Goal: Transaction & Acquisition: Purchase product/service

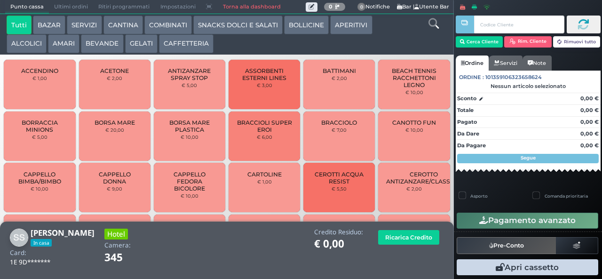
click at [107, 48] on button "BEVANDE" at bounding box center [102, 43] width 42 height 19
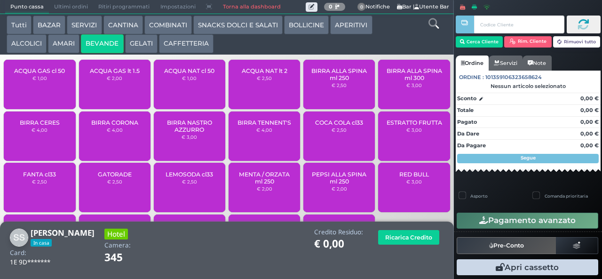
click at [186, 93] on div "ACQUA NAT cl 50 € 1,00" at bounding box center [189, 84] width 71 height 49
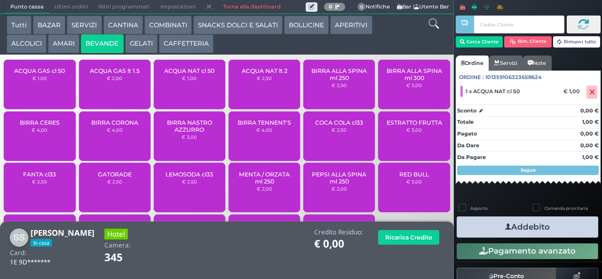
click at [506, 225] on icon "button" at bounding box center [508, 227] width 6 height 10
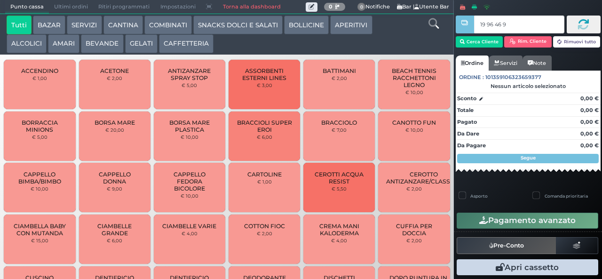
type input "19 96 46 95"
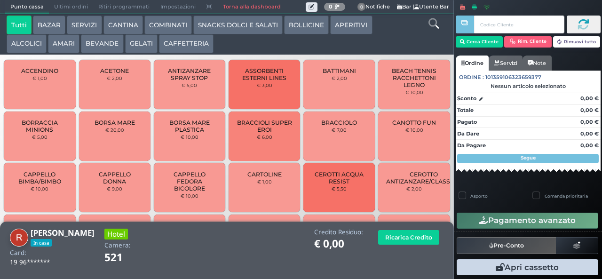
click at [225, 24] on button "SNACKS DOLCI E SALATI" at bounding box center [237, 25] width 89 height 19
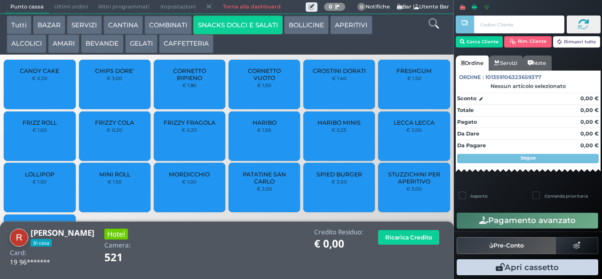
click at [256, 185] on span "PATATINE SAN CARLO" at bounding box center [264, 178] width 56 height 14
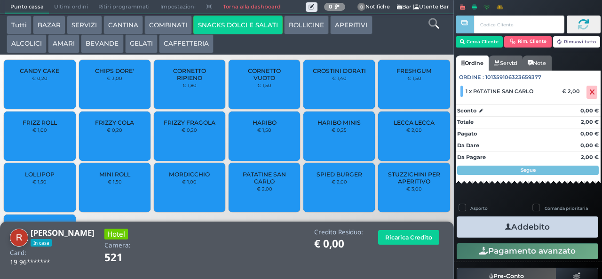
click at [256, 185] on span "PATATINE SAN CARLO" at bounding box center [264, 178] width 56 height 14
click at [94, 51] on button "BEVANDE" at bounding box center [102, 43] width 42 height 19
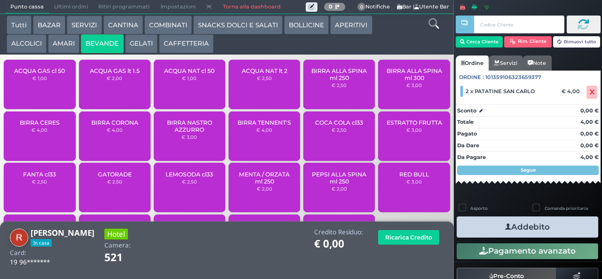
click at [253, 126] on span "BIRRA TENNENT'S" at bounding box center [264, 122] width 54 height 7
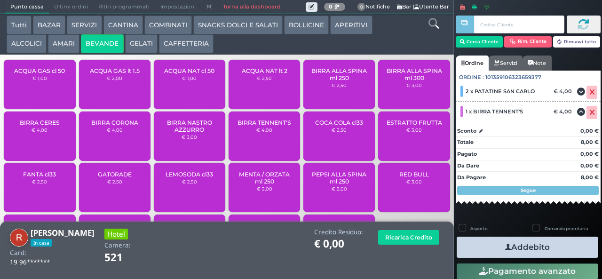
click at [329, 126] on span "COCA COLA cl33" at bounding box center [339, 122] width 48 height 7
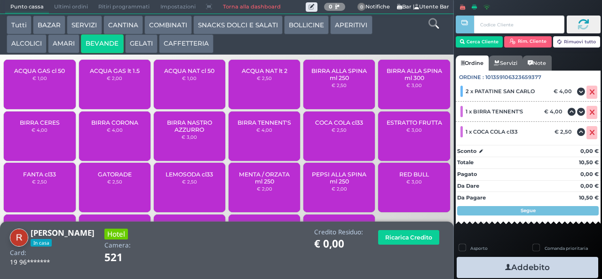
click at [135, 47] on button "GELATI" at bounding box center [141, 43] width 32 height 19
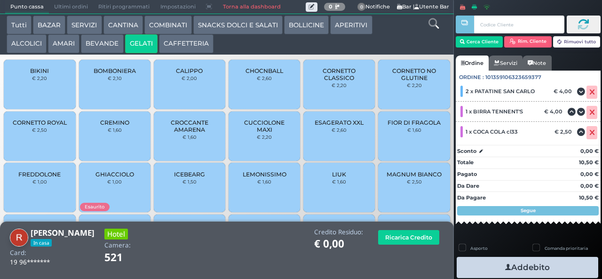
click at [332, 81] on span "CORNETTO CLASSICO" at bounding box center [339, 74] width 56 height 14
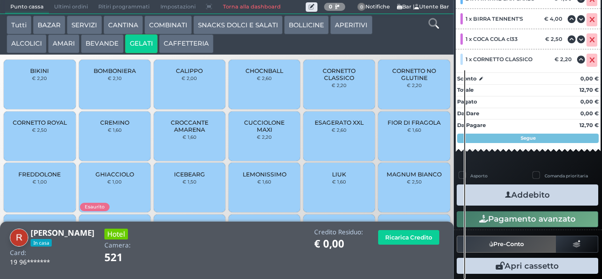
scroll to position [133, 0]
click at [505, 192] on icon "button" at bounding box center [508, 195] width 6 height 10
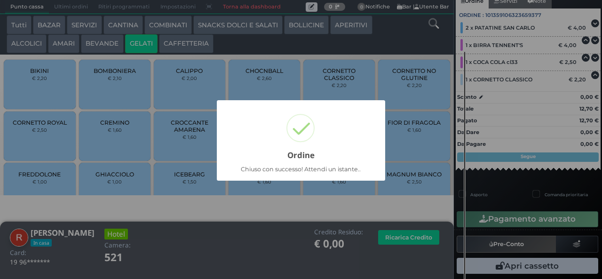
scroll to position [88, 0]
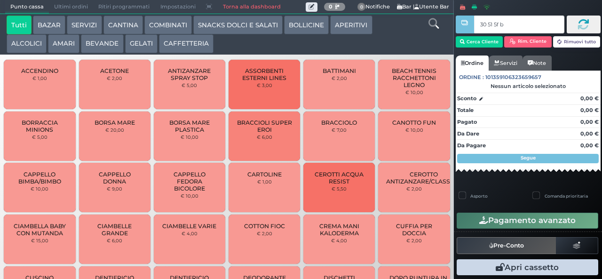
type input "30 51 5f bb"
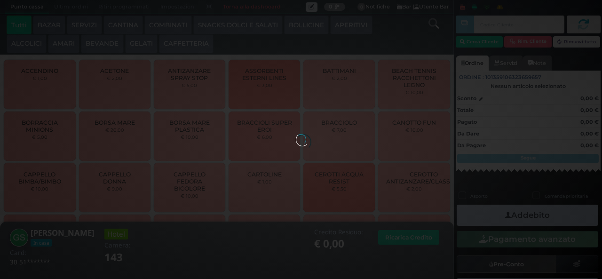
click at [296, 134] on div at bounding box center [301, 139] width 10 height 10
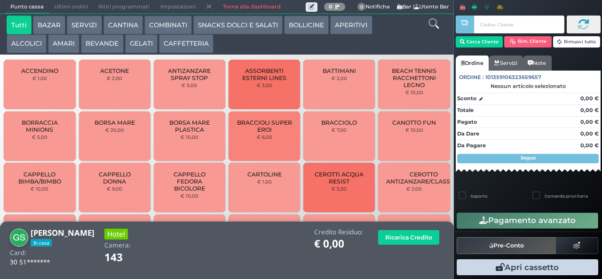
click at [223, 27] on button "SNACKS DOLCI E SALATI" at bounding box center [237, 25] width 89 height 19
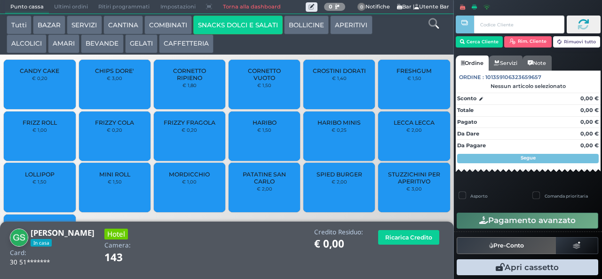
click at [240, 185] on span "PATATINE SAN CARLO" at bounding box center [264, 178] width 56 height 14
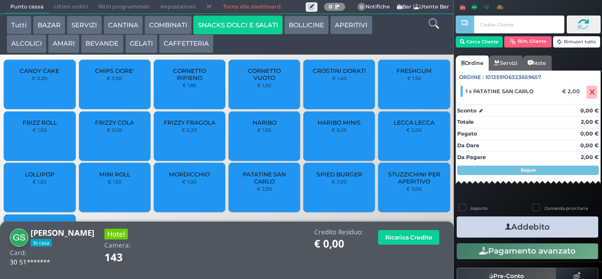
click at [505, 226] on icon "button" at bounding box center [508, 227] width 6 height 10
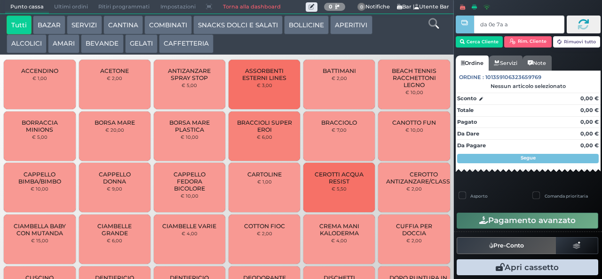
type input "da 0e 7a a4"
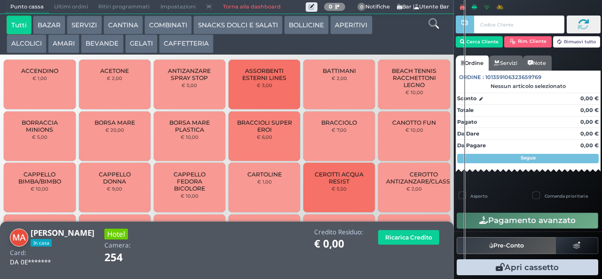
click at [92, 44] on button "BEVANDE" at bounding box center [102, 43] width 42 height 19
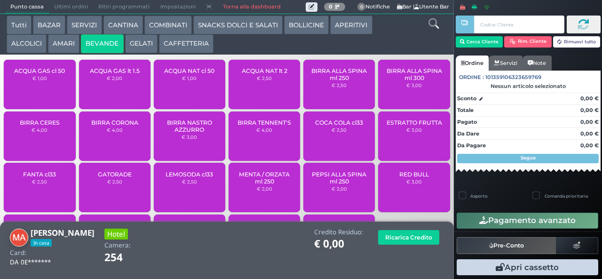
click at [32, 74] on span "ACQUA GAS cl 50" at bounding box center [39, 70] width 51 height 7
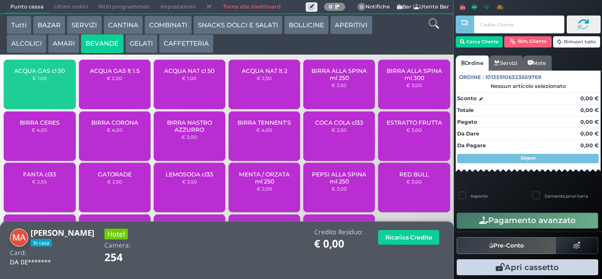
click at [204, 73] on span "ACQUA NAT cl 50" at bounding box center [189, 70] width 50 height 7
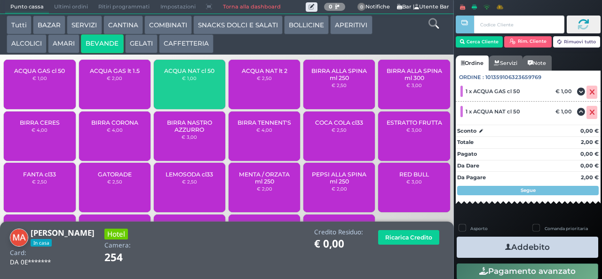
click at [505, 242] on icon "button" at bounding box center [508, 247] width 6 height 10
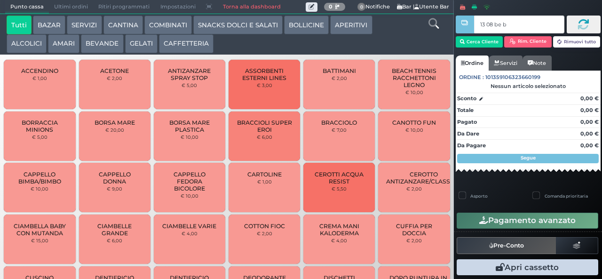
type input "13 08 be b9"
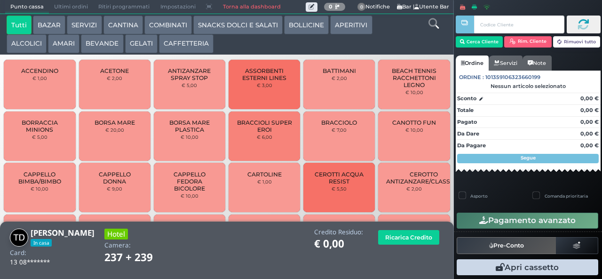
click at [178, 27] on button "COMBINATI" at bounding box center [167, 25] width 47 height 19
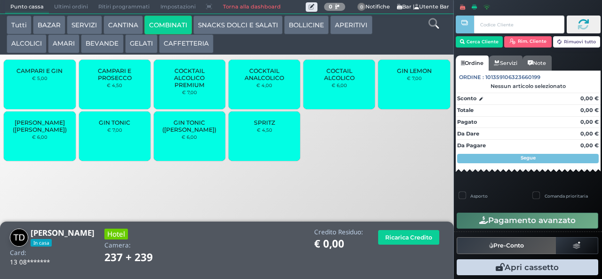
click at [118, 126] on span "GIN TONIC" at bounding box center [115, 122] width 32 height 7
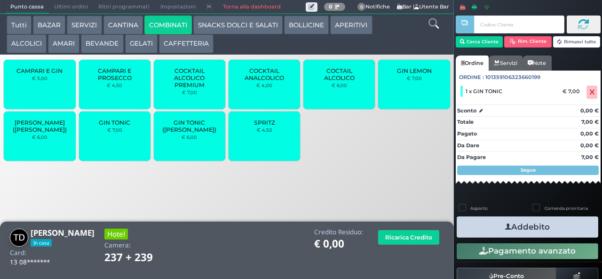
click at [505, 226] on icon "button" at bounding box center [508, 227] width 6 height 10
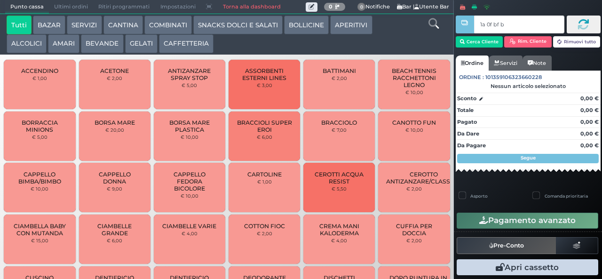
type input "1a 0f bf b9"
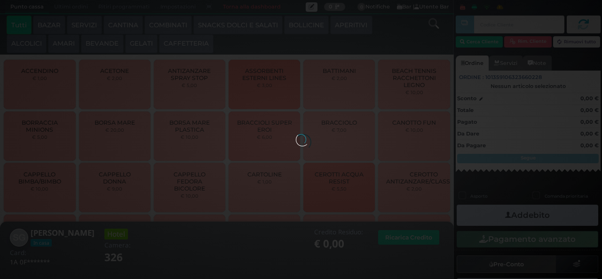
click at [169, 24] on button "COMBINATI" at bounding box center [167, 25] width 47 height 19
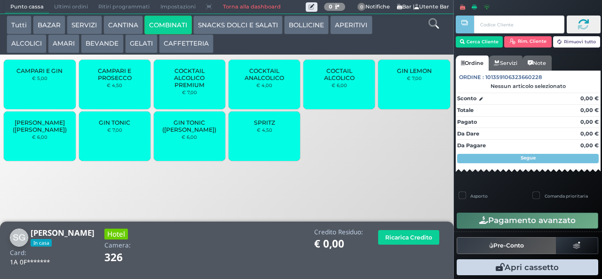
click at [55, 40] on button "AMARI" at bounding box center [64, 43] width 32 height 19
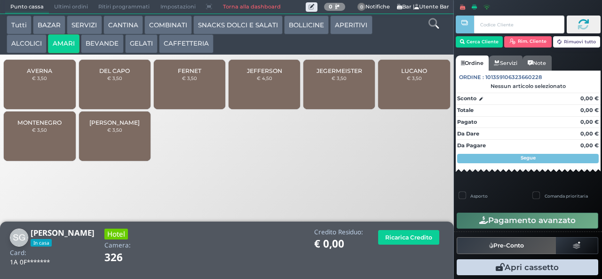
click at [211, 88] on div "FERNET € 3,50" at bounding box center [189, 84] width 71 height 49
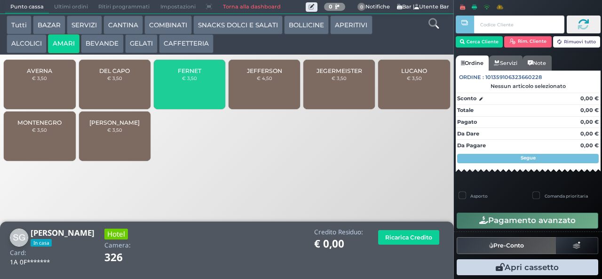
click at [222, 29] on button "SNACKS DOLCI E SALATI" at bounding box center [237, 25] width 89 height 19
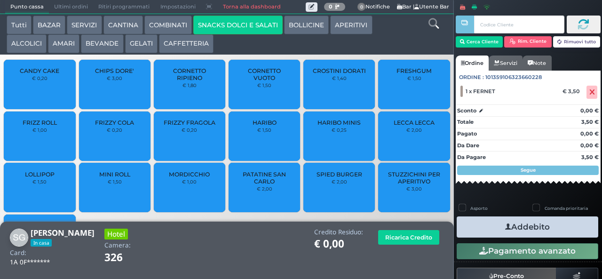
click at [110, 184] on small "€ 1,50" at bounding box center [115, 182] width 14 height 6
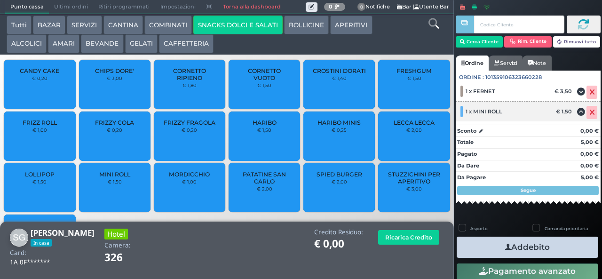
click at [589, 113] on icon at bounding box center [592, 112] width 6 height 0
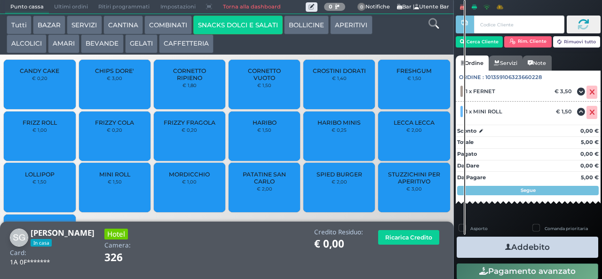
click at [179, 194] on div "MORDICCHIO € 1,00" at bounding box center [189, 187] width 71 height 49
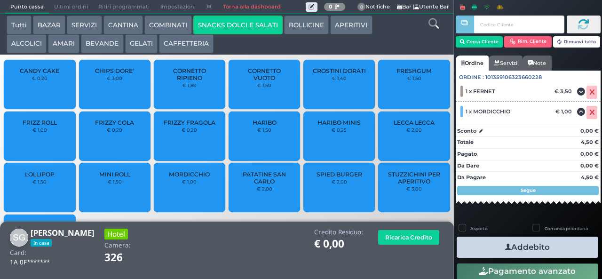
click at [505, 246] on icon "button" at bounding box center [508, 247] width 6 height 10
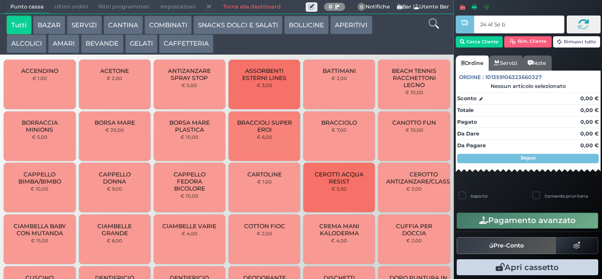
type input "24 4f 5e b0"
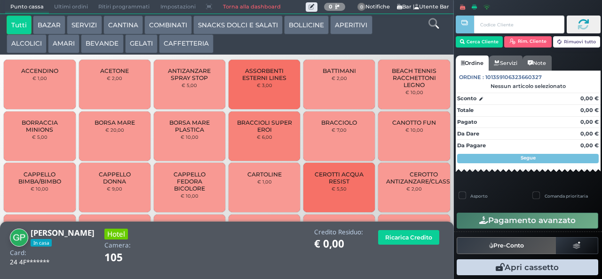
click at [132, 47] on button "GELATI" at bounding box center [141, 43] width 32 height 19
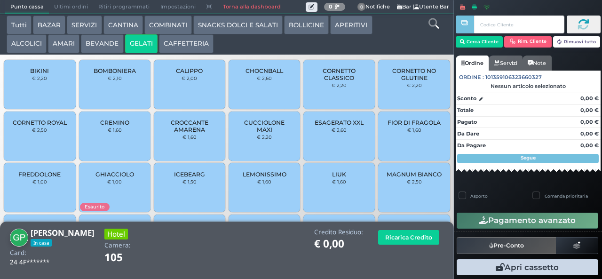
scroll to position [63, 0]
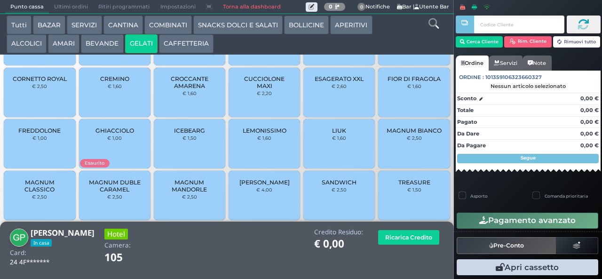
click at [407, 185] on span "TREASURE" at bounding box center [414, 182] width 32 height 7
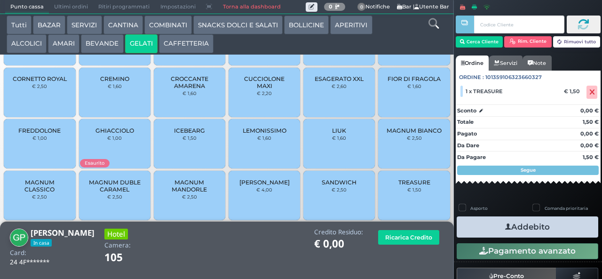
click at [205, 27] on button "SNACKS DOLCI E SALATI" at bounding box center [237, 25] width 89 height 19
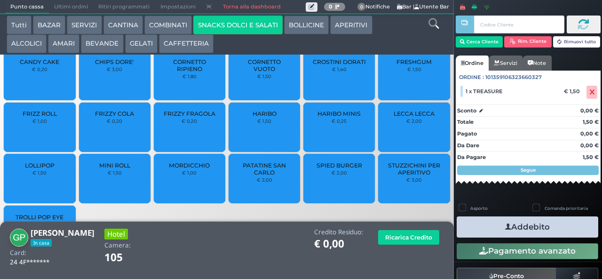
scroll to position [0, 0]
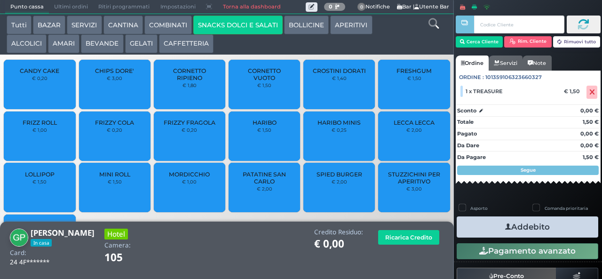
click at [108, 145] on div "FRIZZY COLA € 0,20" at bounding box center [114, 135] width 71 height 49
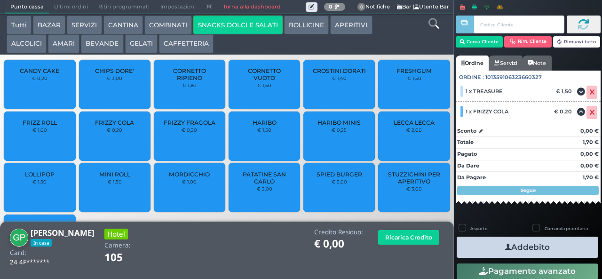
click at [313, 248] on div "Credito Residuo: € 0,00" at bounding box center [338, 240] width 59 height 24
click at [479, 242] on button "Addebito" at bounding box center [528, 246] width 142 height 21
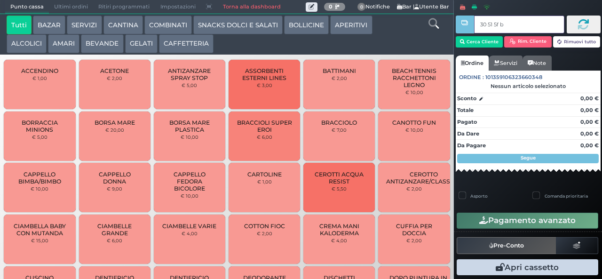
type input "30 51 5f bb"
click at [244, 33] on button "SNACKS DOLCI E SALATI" at bounding box center [237, 25] width 89 height 19
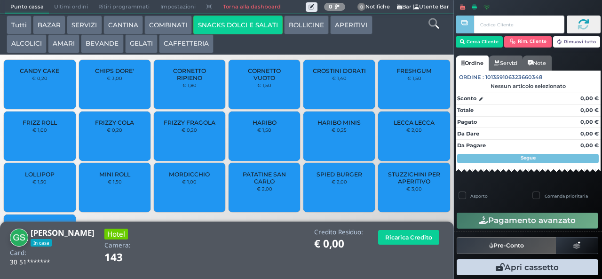
click at [269, 185] on span "PATATINE SAN CARLO" at bounding box center [264, 178] width 56 height 14
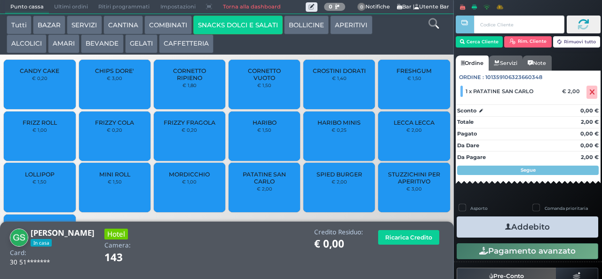
click at [505, 224] on icon "button" at bounding box center [508, 227] width 6 height 10
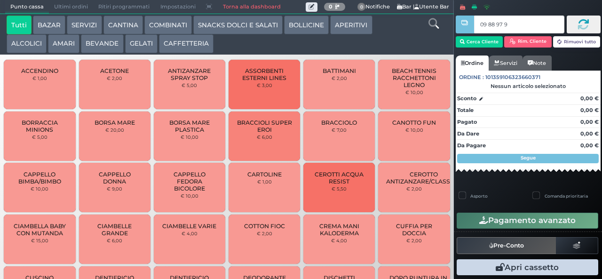
type input "09 88 97 95"
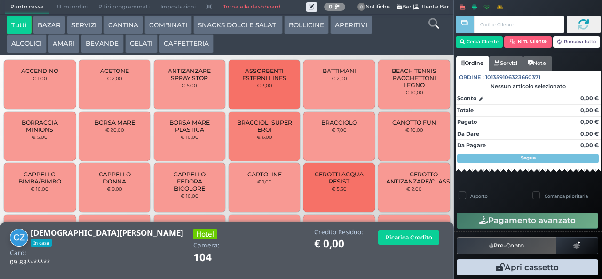
click at [133, 41] on button "GELATI" at bounding box center [141, 43] width 32 height 19
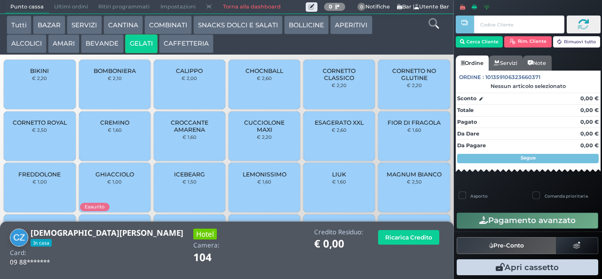
scroll to position [63, 0]
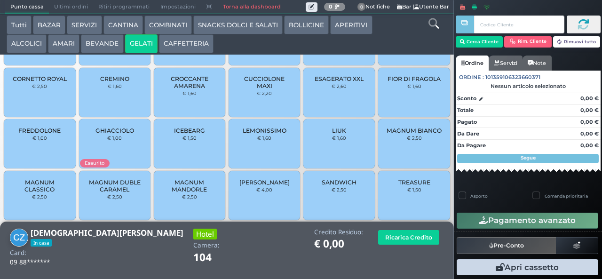
click at [404, 186] on span "TREASURE" at bounding box center [414, 182] width 32 height 7
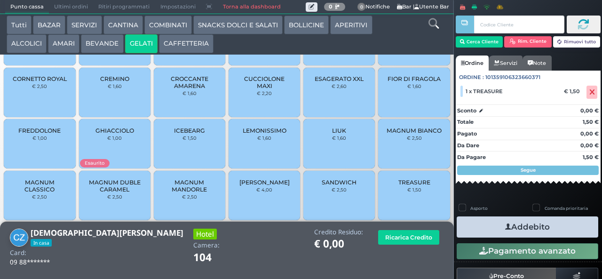
click at [394, 205] on div "TREASURE € 1,50" at bounding box center [413, 195] width 71 height 49
click at [493, 232] on button "Addebito" at bounding box center [528, 226] width 142 height 21
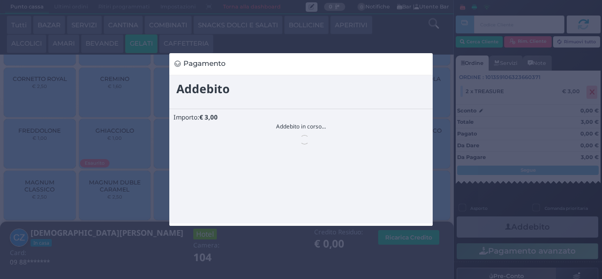
scroll to position [0, 0]
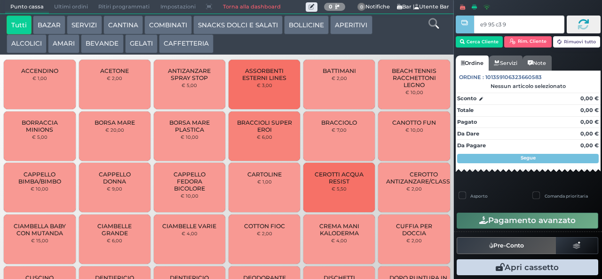
type input "e9 95 c3 94"
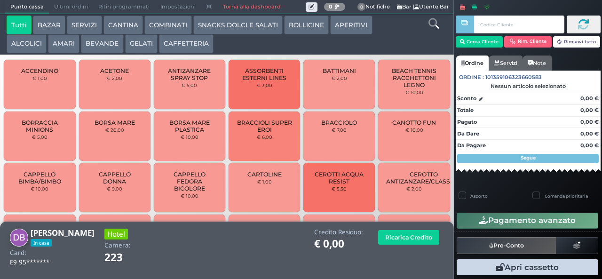
click at [92, 45] on button "BEVANDE" at bounding box center [102, 43] width 42 height 19
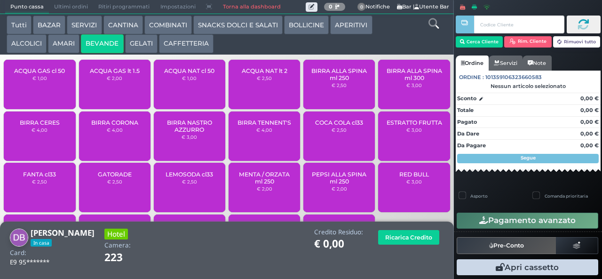
click at [257, 74] on span "ACQUA NAT lt 2" at bounding box center [265, 70] width 46 height 7
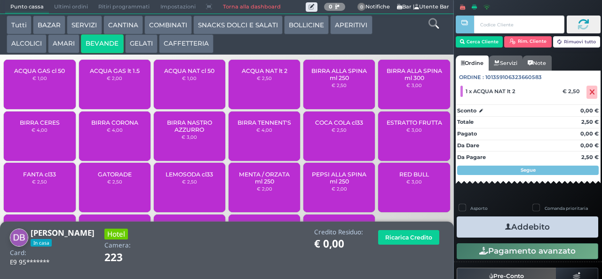
click at [22, 50] on button "ALCOLICI" at bounding box center [27, 43] width 40 height 19
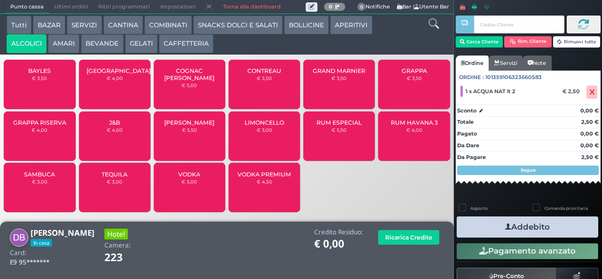
click at [62, 45] on button "AMARI" at bounding box center [64, 43] width 32 height 19
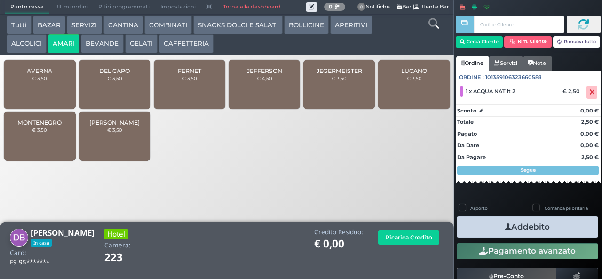
click at [109, 74] on span "DEL CAPO" at bounding box center [114, 70] width 31 height 7
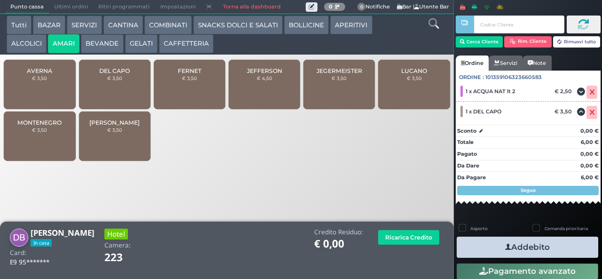
click at [111, 81] on small "€ 3,50" at bounding box center [114, 78] width 15 height 6
click at [110, 74] on span "DEL CAPO" at bounding box center [114, 70] width 31 height 7
click at [475, 245] on button "Addebito" at bounding box center [528, 246] width 142 height 21
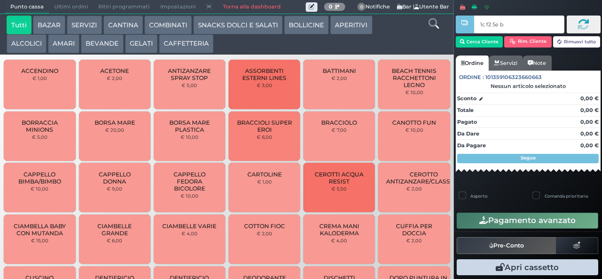
type input "1c f2 5e bb"
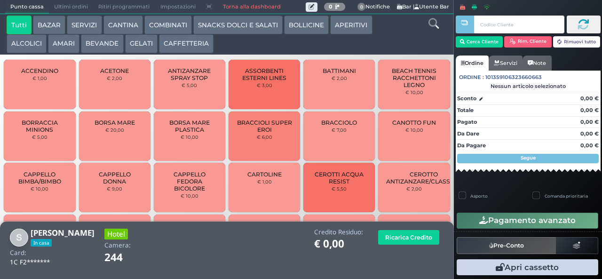
click at [138, 47] on button "GELATI" at bounding box center [141, 43] width 32 height 19
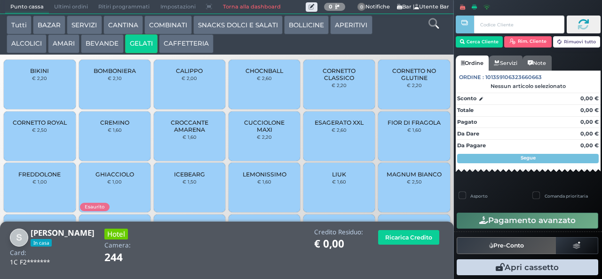
click at [316, 81] on span "CORNETTO CLASSICO" at bounding box center [339, 74] width 56 height 14
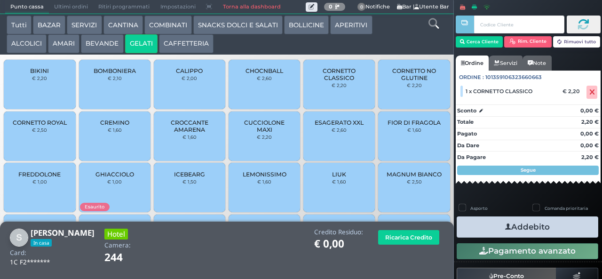
click at [471, 227] on button "Addebito" at bounding box center [528, 226] width 142 height 21
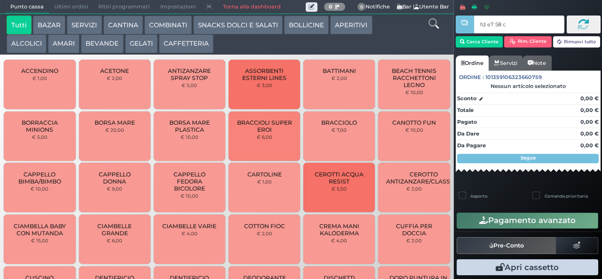
type input "fd e7 58 c3"
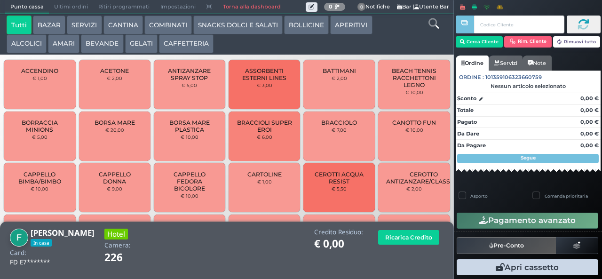
click at [103, 47] on button "BEVANDE" at bounding box center [102, 43] width 42 height 19
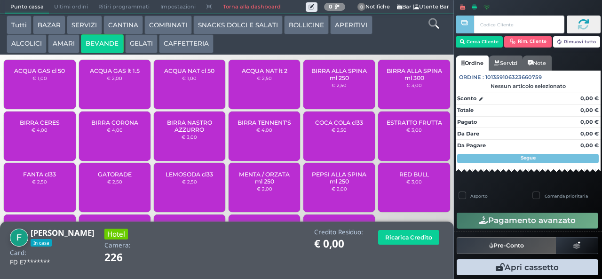
click at [121, 97] on div "ACQUA GAS lt 1.5 € 2,00" at bounding box center [114, 84] width 71 height 49
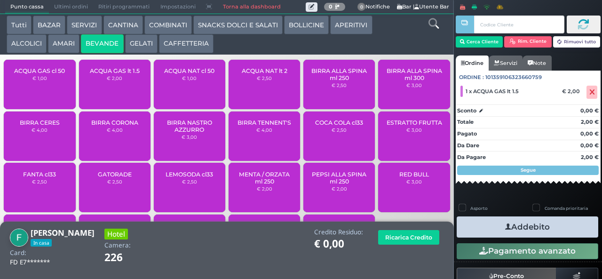
click at [505, 226] on icon "button" at bounding box center [508, 227] width 6 height 10
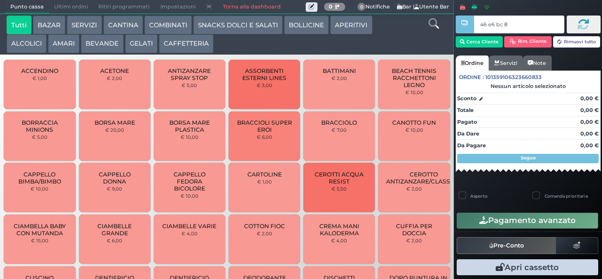
type input "46 e6 bc 8b"
click at [100, 44] on button "BEVANDE" at bounding box center [102, 43] width 42 height 19
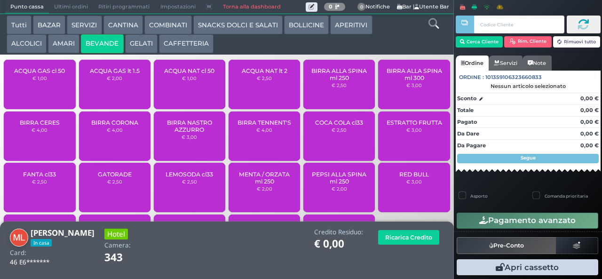
click at [169, 74] on span "ACQUA NAT cl 50" at bounding box center [189, 70] width 50 height 7
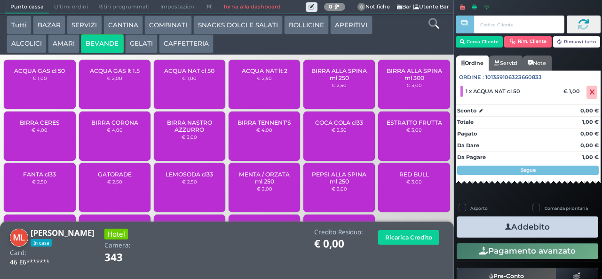
click at [505, 226] on icon "button" at bounding box center [508, 227] width 6 height 10
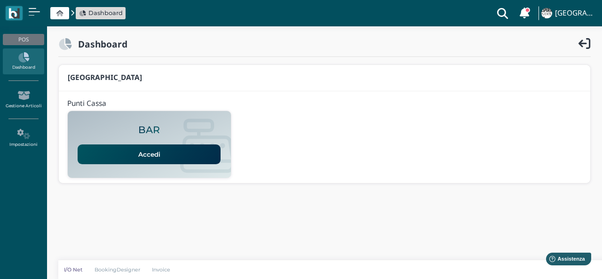
click at [149, 147] on link "Accedi" at bounding box center [149, 154] width 143 height 20
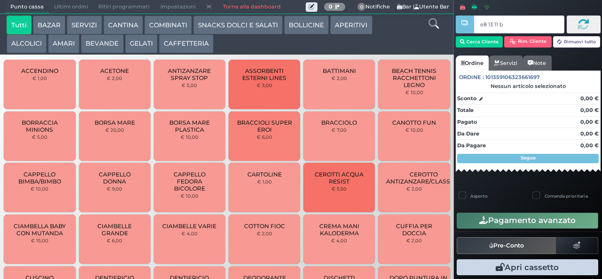
type input "e8 13 11 b9"
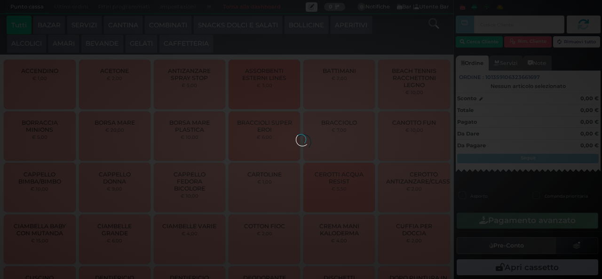
click at [296, 134] on div at bounding box center [301, 139] width 10 height 10
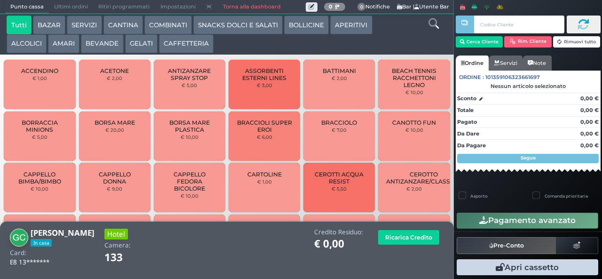
click at [253, 25] on button "SNACKS DOLCI E SALATI" at bounding box center [237, 25] width 89 height 19
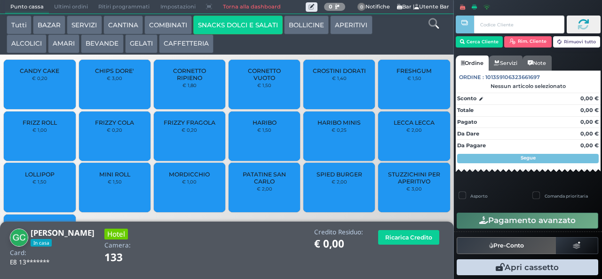
click at [259, 185] on span "PATATINE SAN CARLO" at bounding box center [264, 178] width 56 height 14
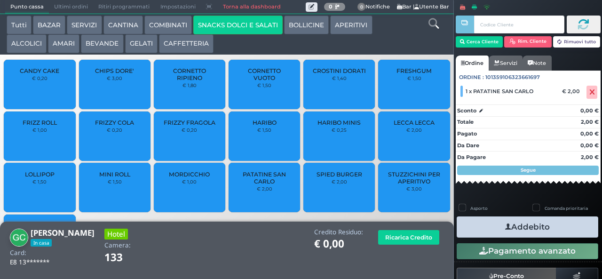
click at [493, 227] on button "Addebito" at bounding box center [528, 226] width 142 height 21
